Goal: Task Accomplishment & Management: Complete application form

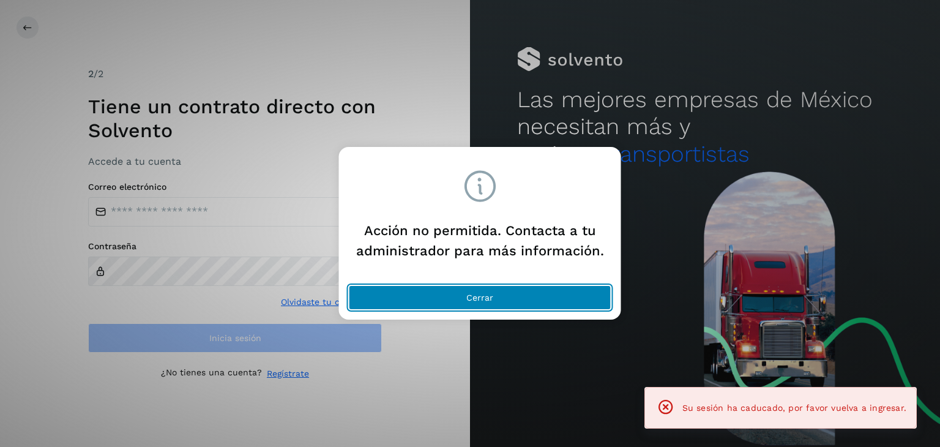
drag, startPoint x: 493, startPoint y: 294, endPoint x: 481, endPoint y: 4, distance: 289.7
click at [493, 293] on button "Cerrar" at bounding box center [480, 297] width 263 height 24
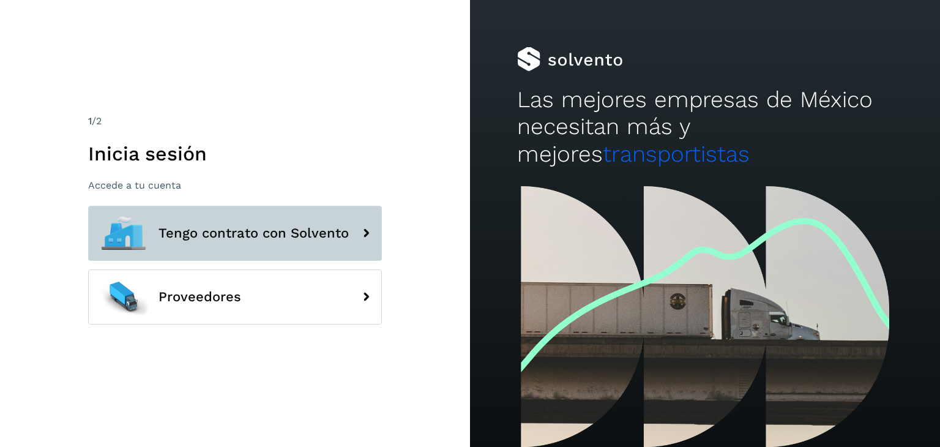
click at [187, 240] on button "Tengo contrato con Solvento" at bounding box center [235, 233] width 294 height 55
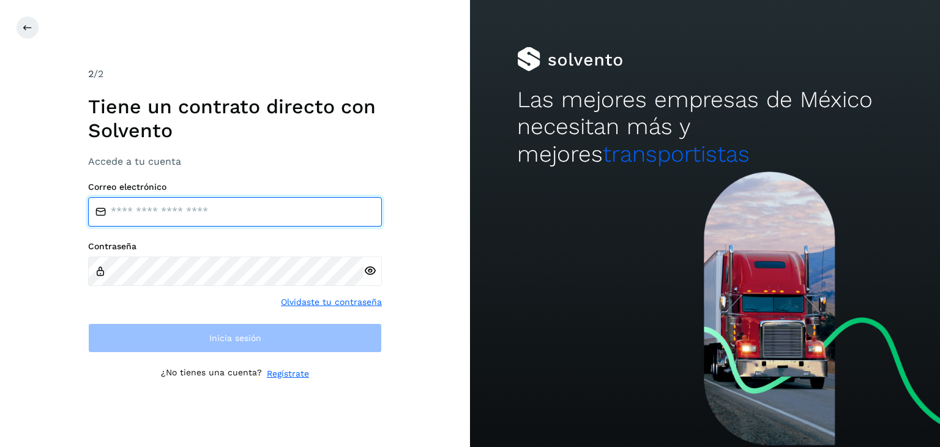
click at [280, 214] on input "email" at bounding box center [235, 211] width 294 height 29
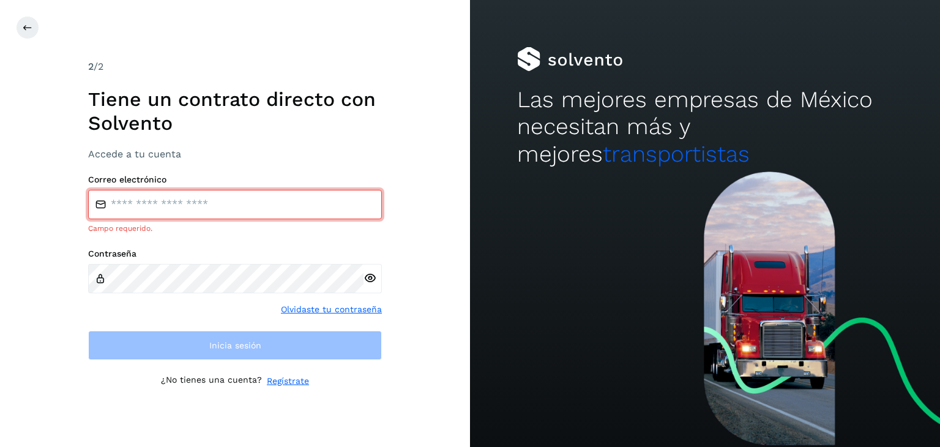
type input "**********"
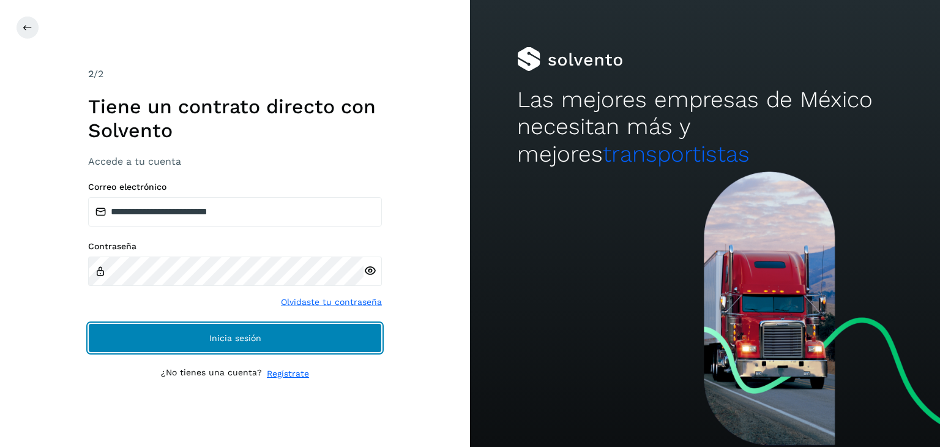
click at [284, 331] on button "Inicia sesión" at bounding box center [235, 337] width 294 height 29
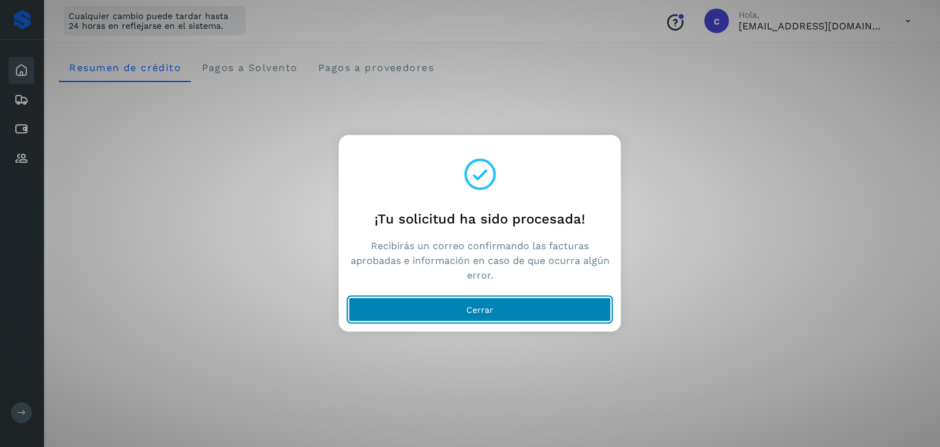
click at [550, 308] on button "Cerrar" at bounding box center [480, 309] width 263 height 24
click at [581, 311] on button "Cerrar" at bounding box center [480, 309] width 263 height 24
